Goal: Information Seeking & Learning: Learn about a topic

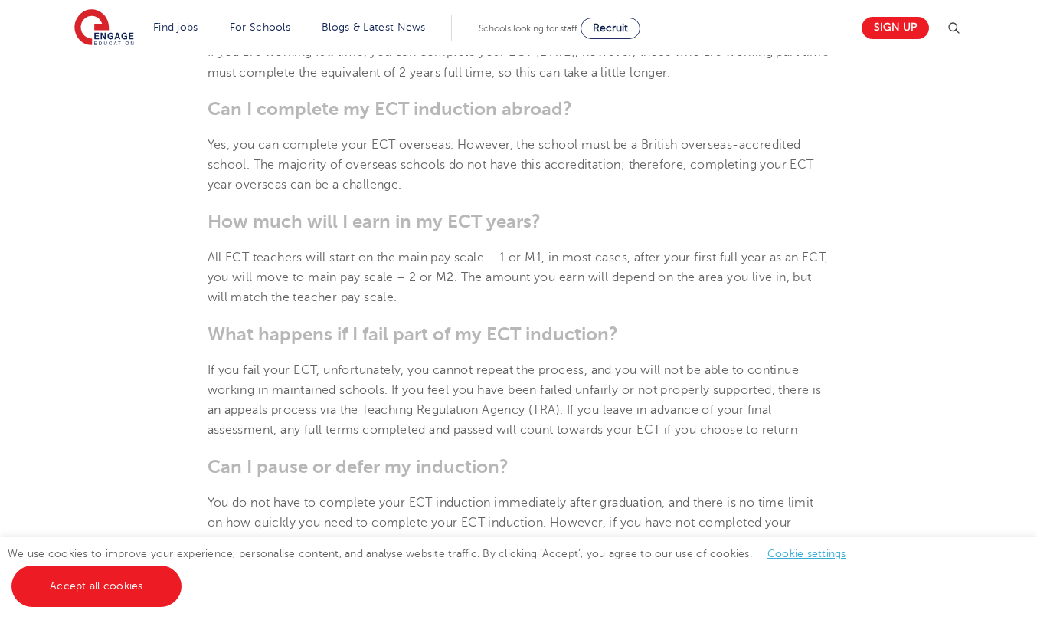
scroll to position [1467, 0]
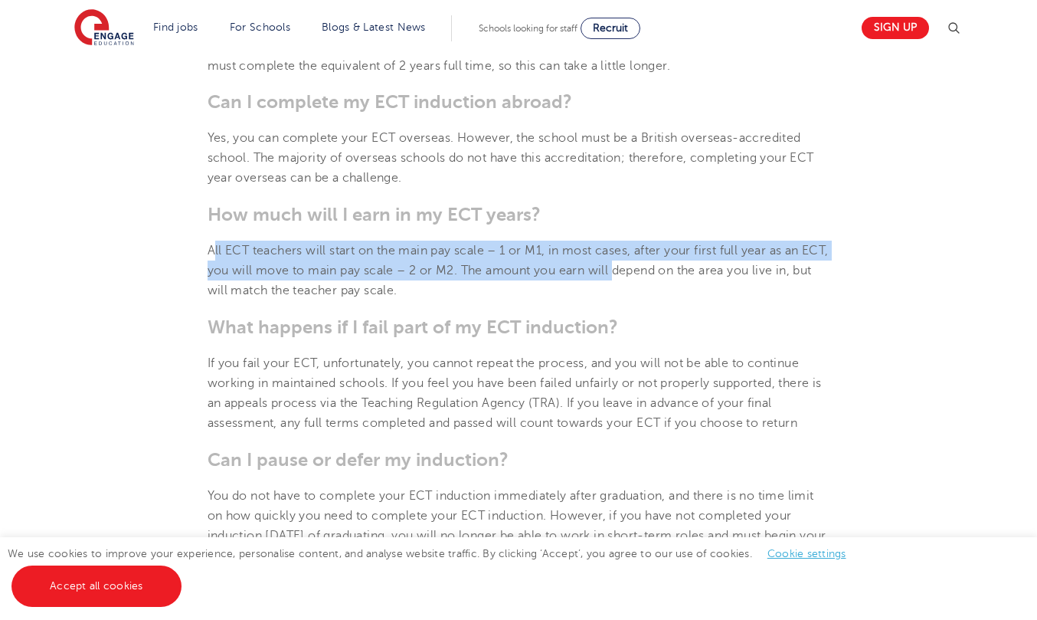
drag, startPoint x: 215, startPoint y: 253, endPoint x: 647, endPoint y: 259, distance: 431.3
click at [647, 259] on p "All ECT teachers will start on the main pay scale – 1 or M1, in most cases, aft…" at bounding box center [519, 271] width 623 height 61
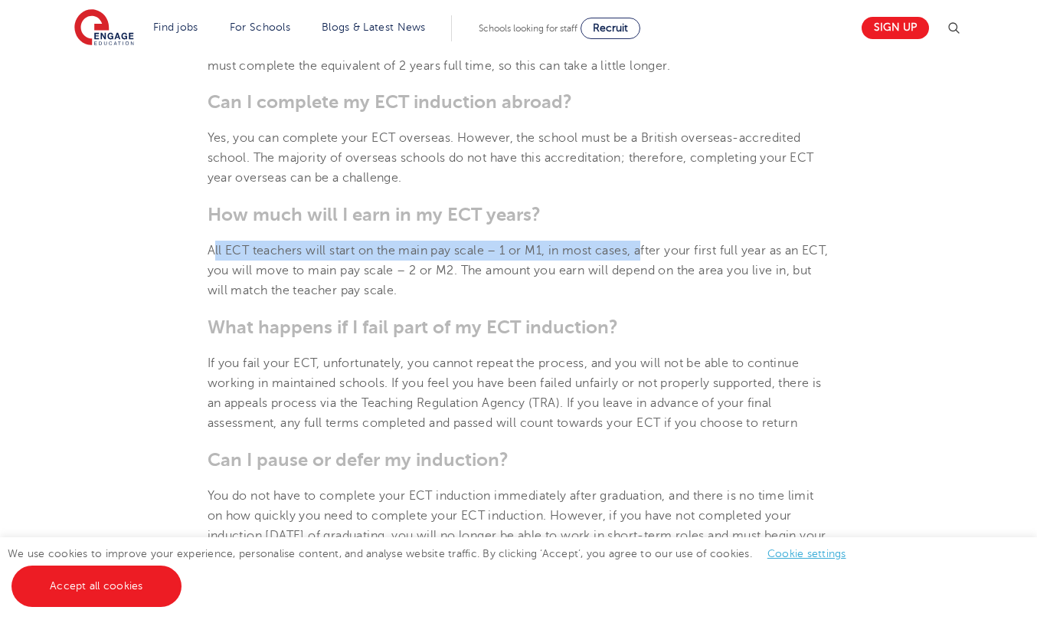
click at [647, 259] on p "All ECT teachers will start on the main pay scale – 1 or M1, in most cases, aft…" at bounding box center [519, 271] width 623 height 61
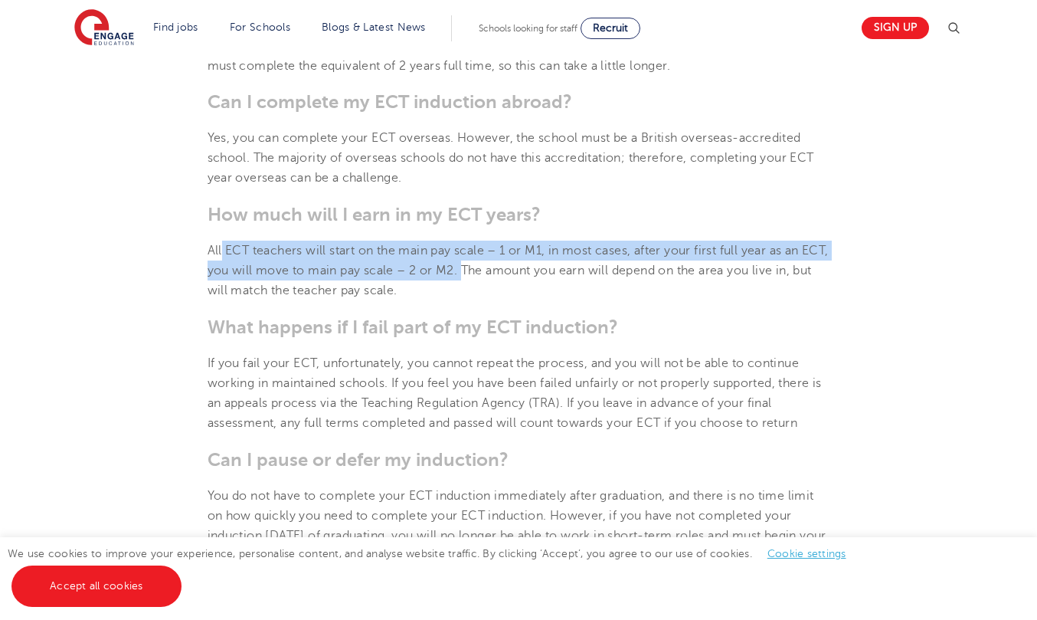
drag, startPoint x: 223, startPoint y: 250, endPoint x: 496, endPoint y: 262, distance: 273.7
click at [496, 262] on p "All ECT teachers will start on the main pay scale – 1 or M1, in most cases, aft…" at bounding box center [519, 271] width 623 height 61
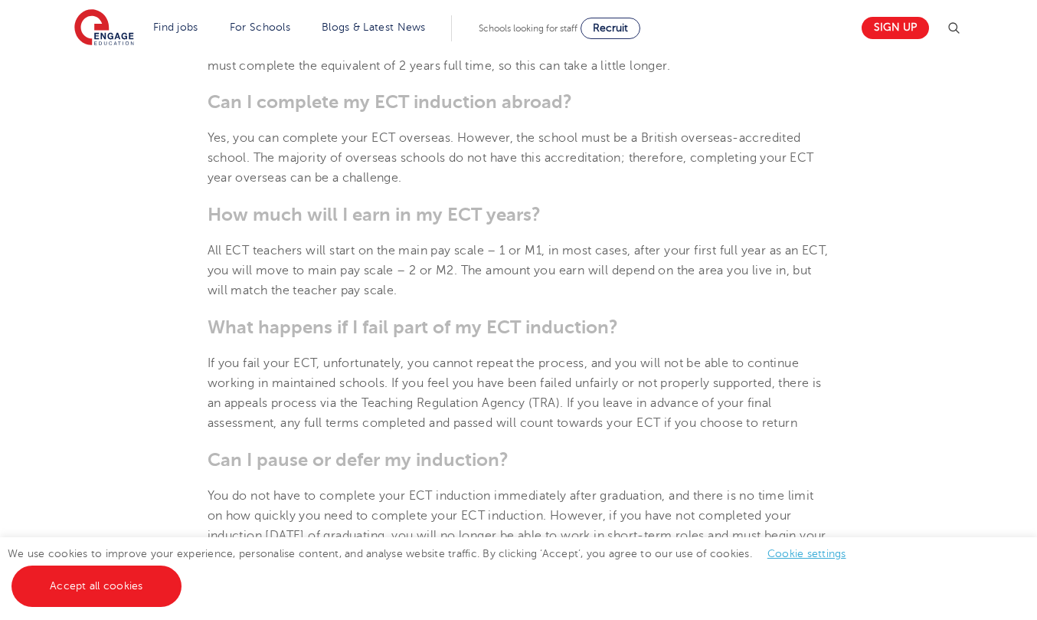
click at [487, 276] on span "All ECT teachers will start on the main pay scale – 1 or M1, in most cases, aft…" at bounding box center [518, 271] width 621 height 54
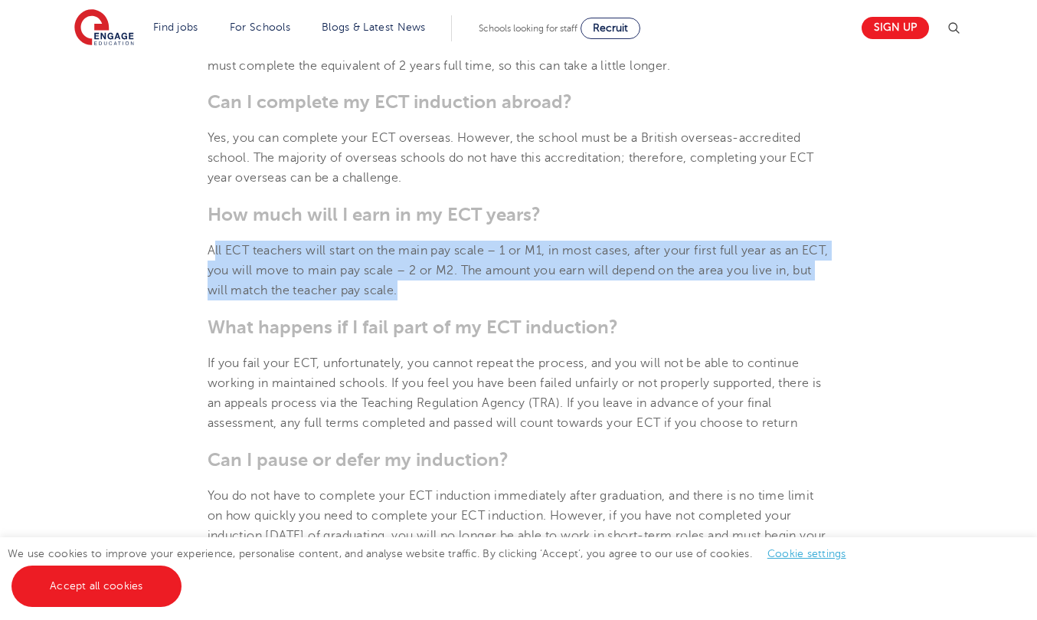
drag, startPoint x: 535, startPoint y: 301, endPoint x: 213, endPoint y: 252, distance: 326.2
click at [213, 253] on section "[DATE] Early Career Teacher (ECT) induction explained: Your complete guide to Q…" at bounding box center [518, 76] width 929 height 2240
click at [213, 252] on span "All ECT teachers will start on the main pay scale – 1 or M1, in most cases, aft…" at bounding box center [518, 271] width 621 height 54
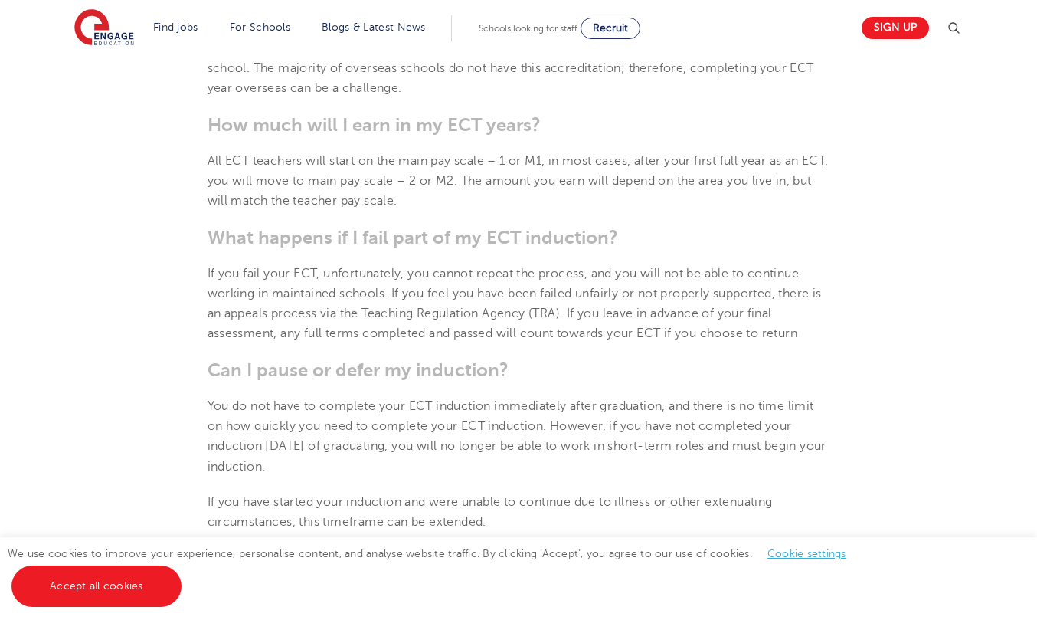
scroll to position [1562, 0]
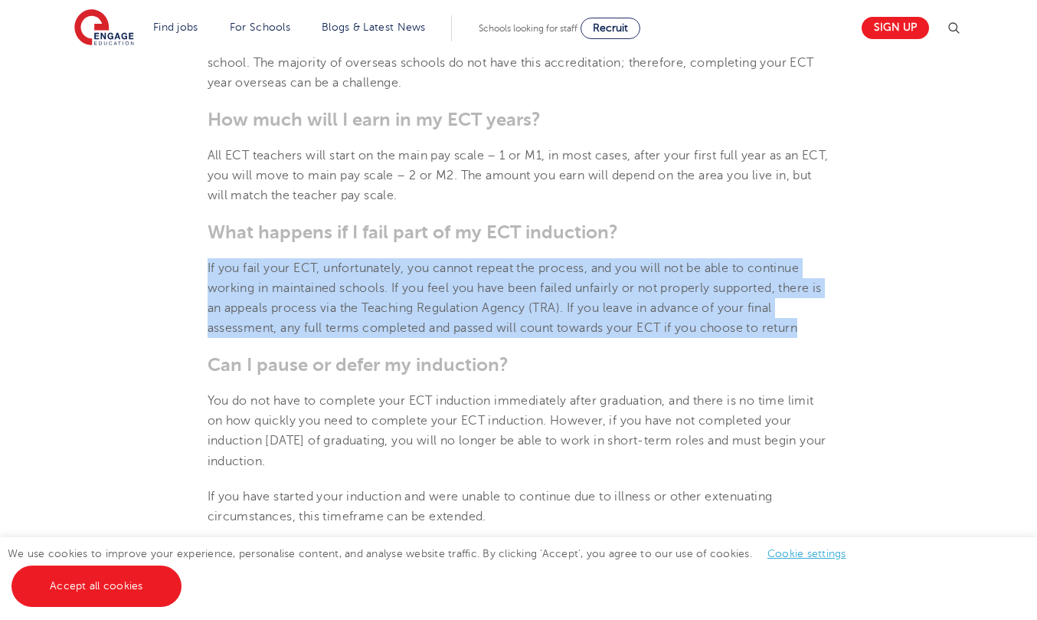
drag, startPoint x: 211, startPoint y: 273, endPoint x: 689, endPoint y: 343, distance: 482.4
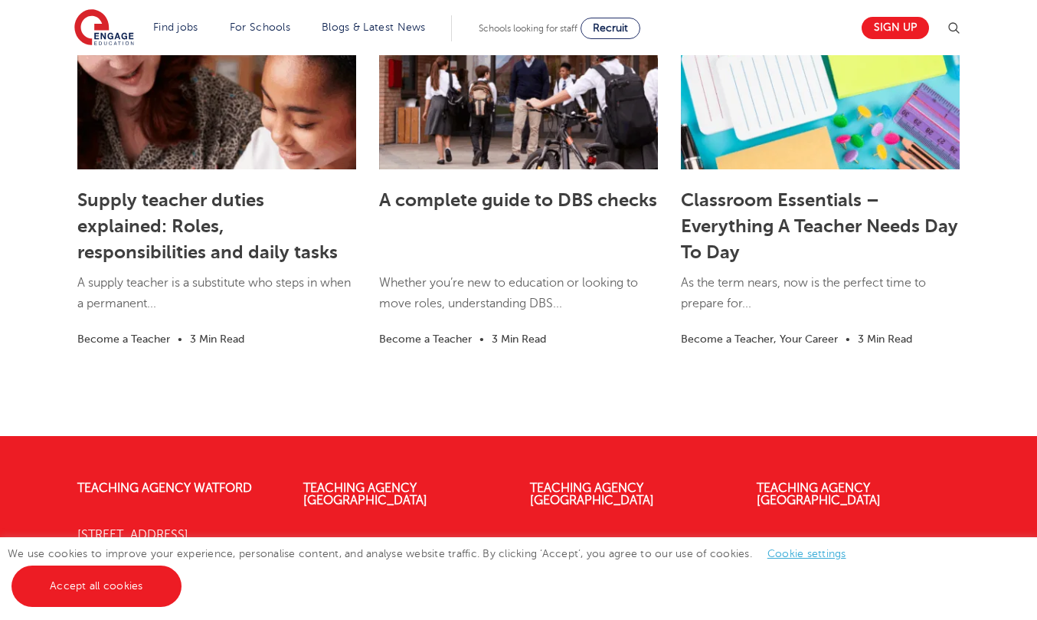
scroll to position [2876, 0]
